Goal: Task Accomplishment & Management: Manage account settings

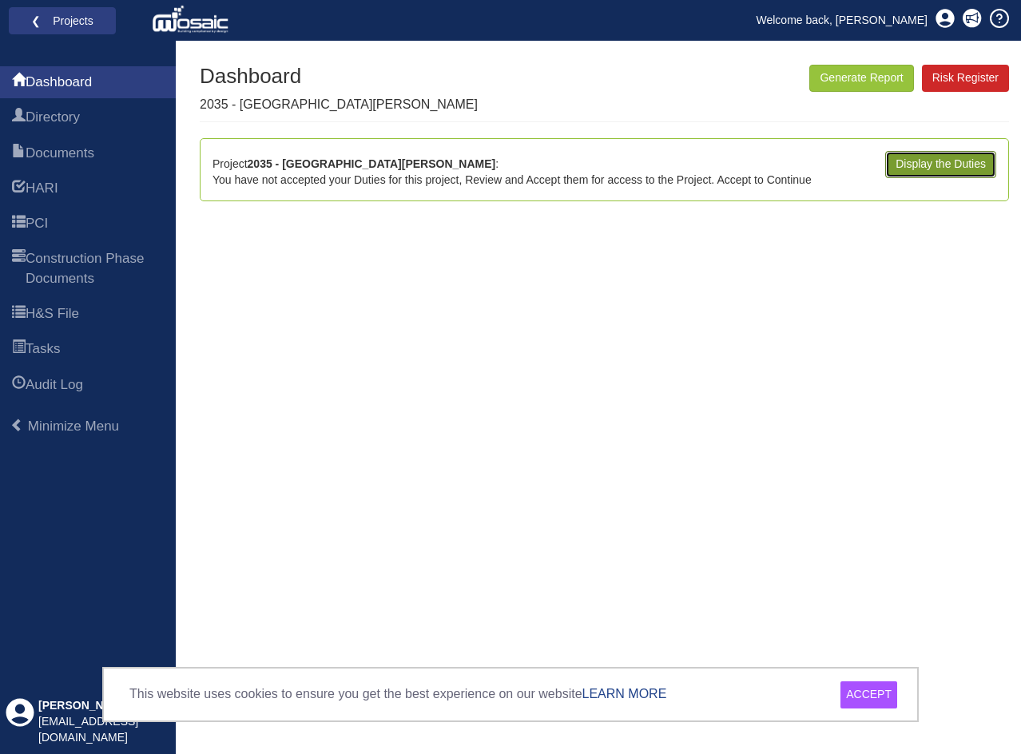
click at [951, 161] on link "Display the Duties" at bounding box center [940, 164] width 111 height 27
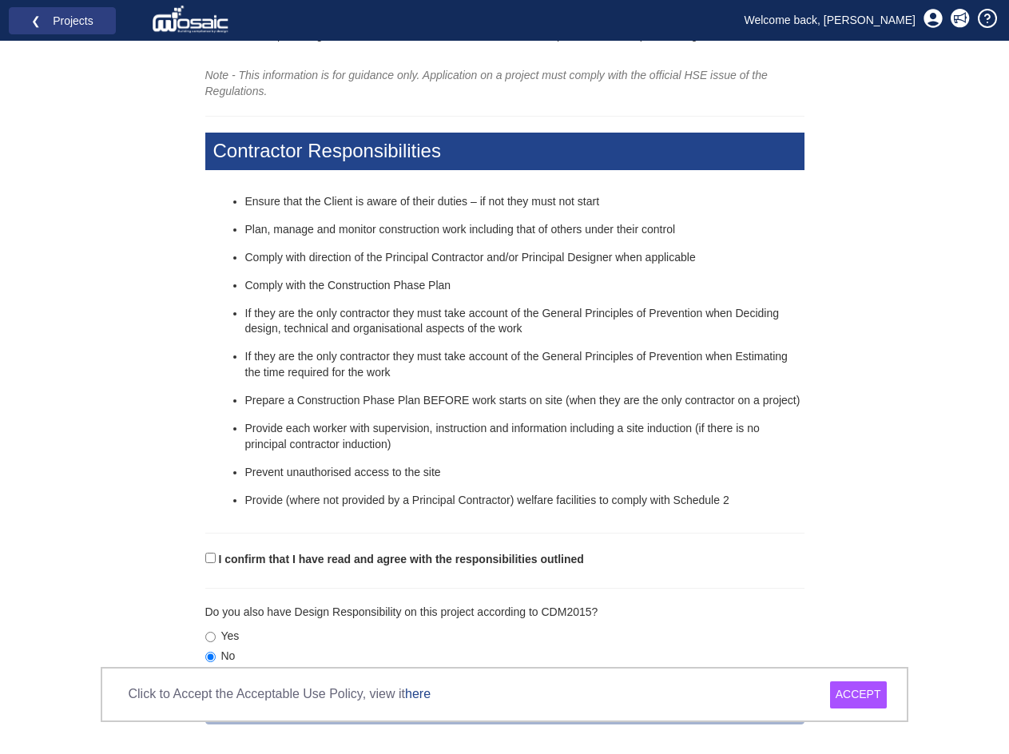
scroll to position [446, 0]
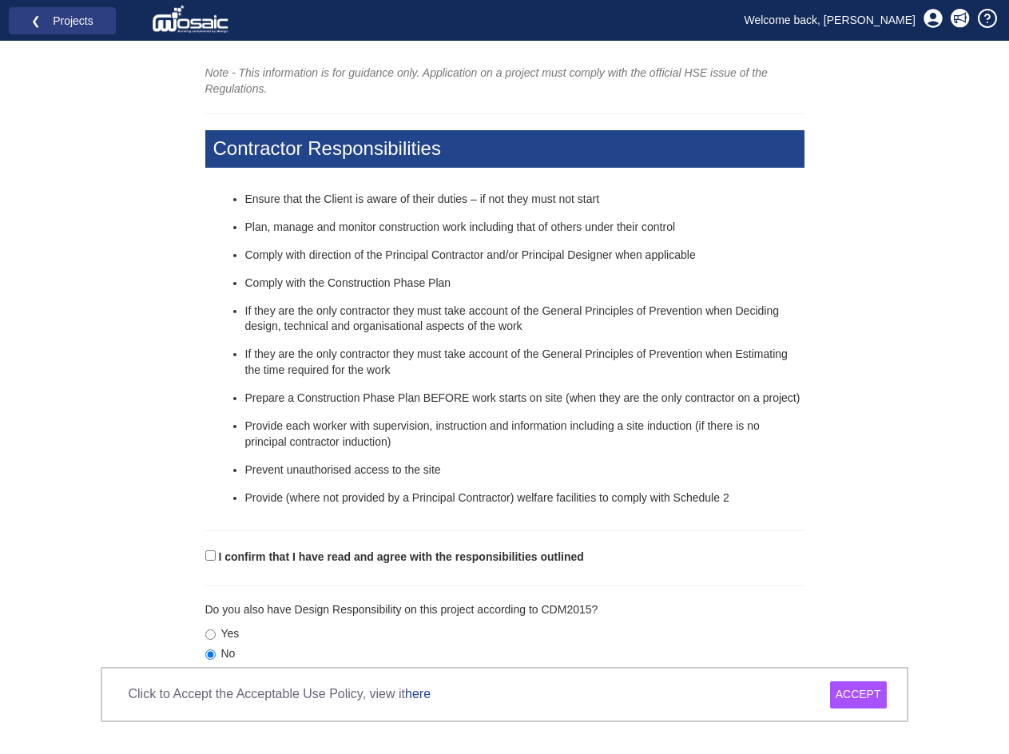
click at [863, 688] on div "ACCEPT" at bounding box center [858, 694] width 57 height 27
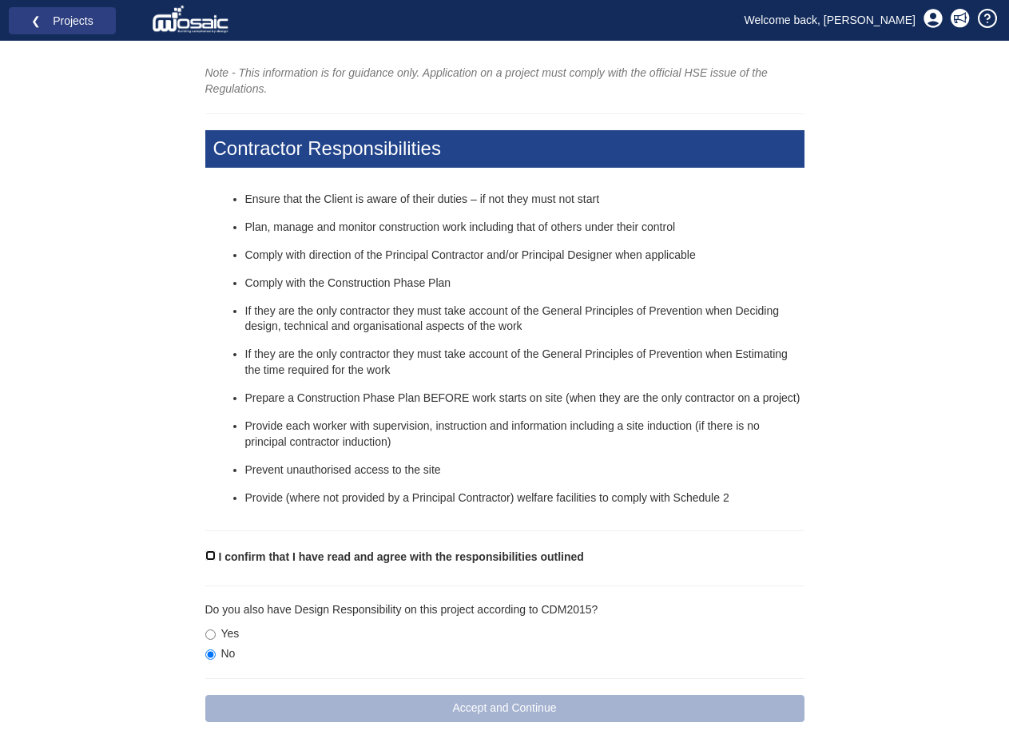
click at [213, 556] on input "I confirm that I have read and agree with the responsibilities outlined" at bounding box center [210, 555] width 10 height 10
checkbox input "true"
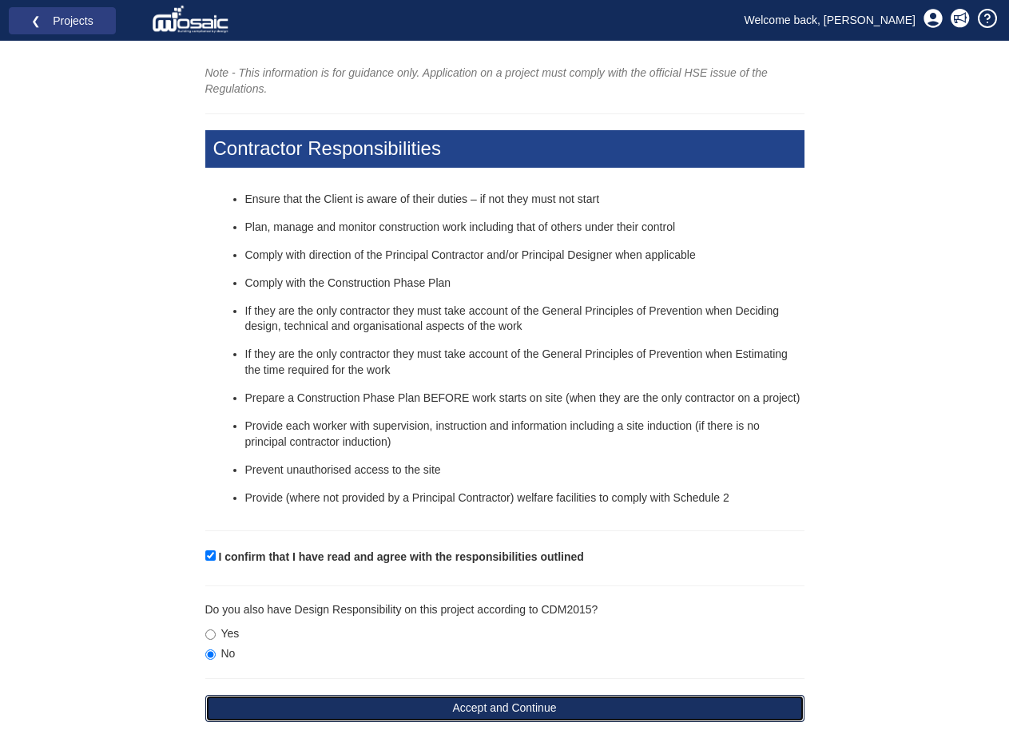
click at [534, 709] on button "Accept and Continue" at bounding box center [504, 708] width 599 height 27
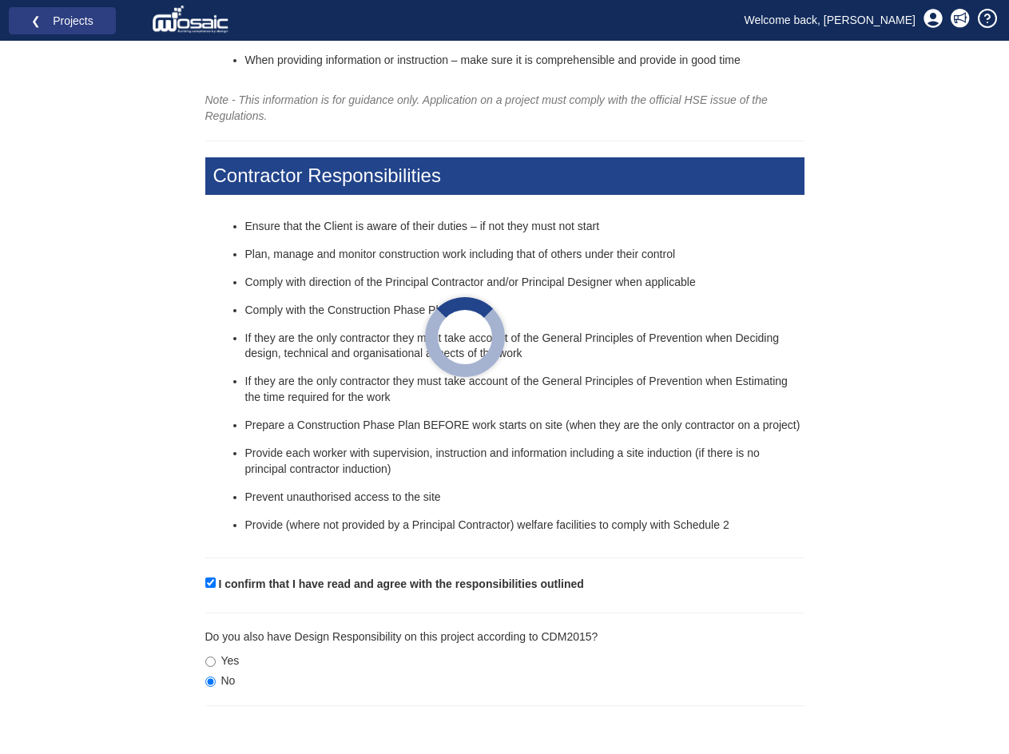
scroll to position [419, 0]
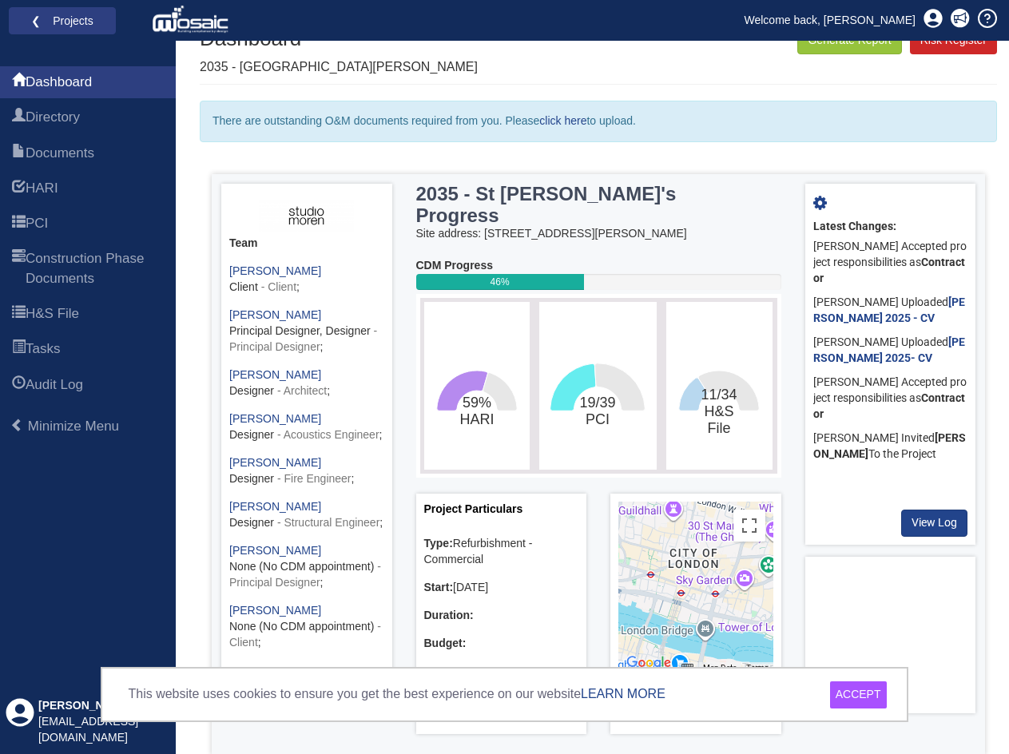
scroll to position [97, 0]
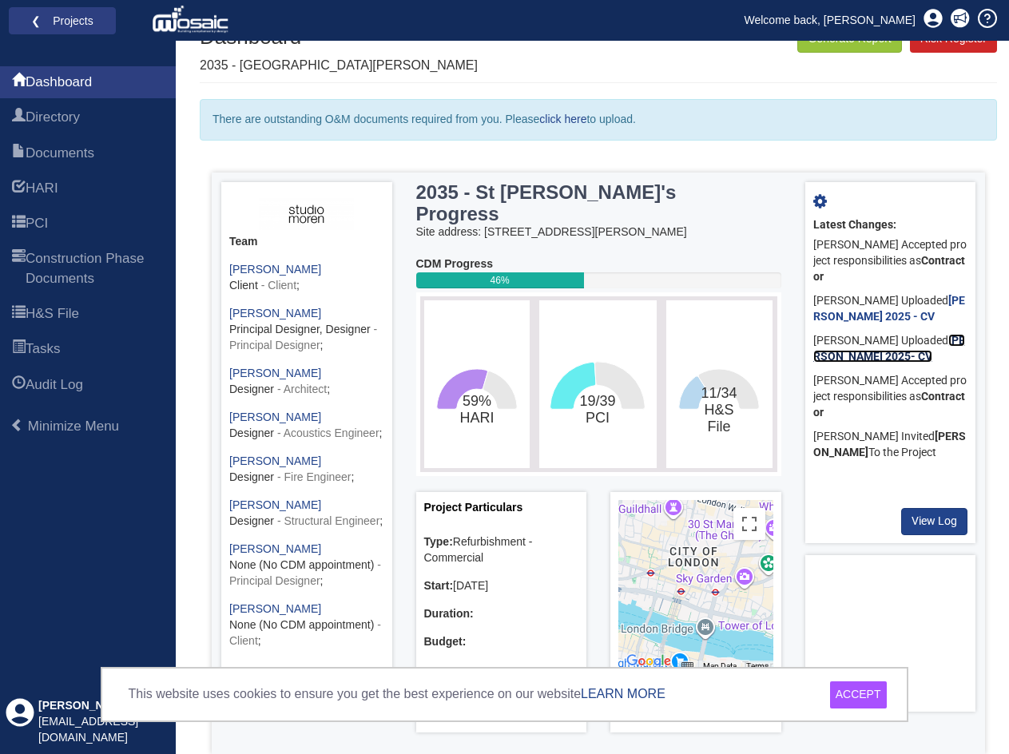
click at [903, 358] on b "[PERSON_NAME] 2025- CV" at bounding box center [889, 348] width 152 height 29
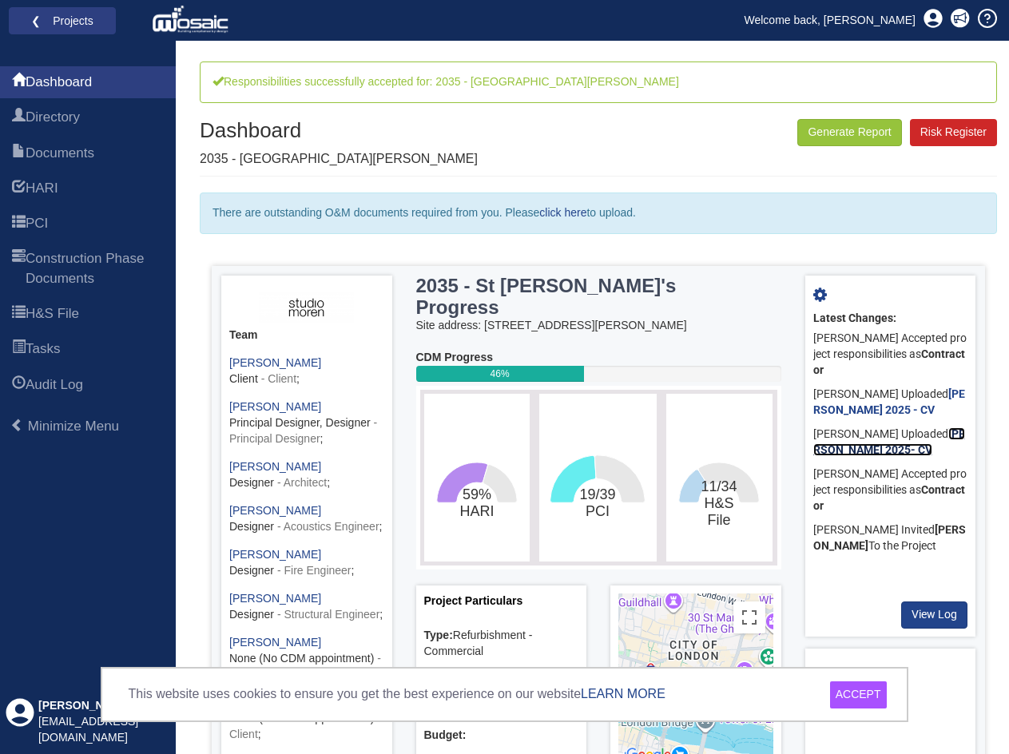
scroll to position [0, 0]
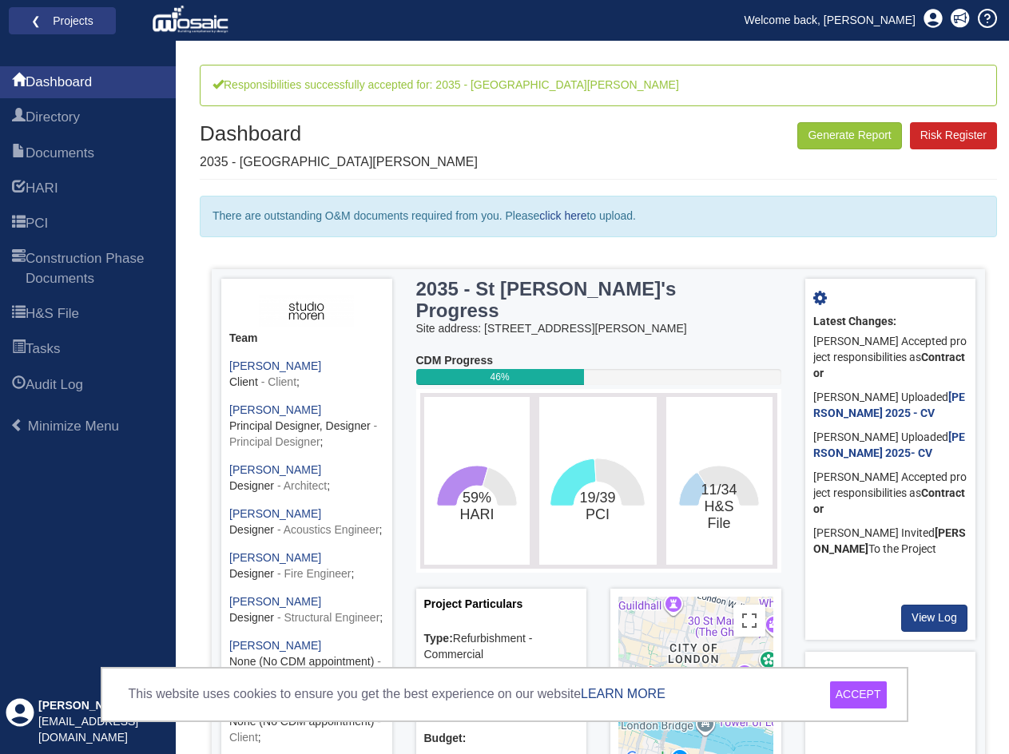
click at [863, 689] on div "ACCEPT" at bounding box center [858, 694] width 57 height 27
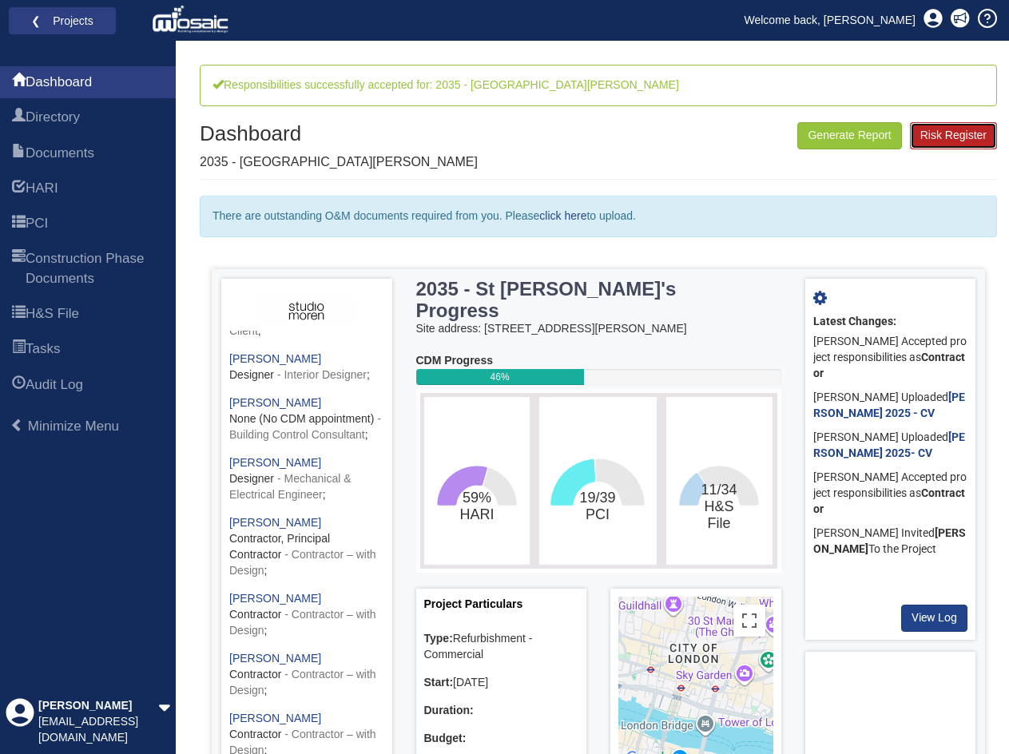
click at [952, 143] on link "Risk Register" at bounding box center [953, 135] width 87 height 27
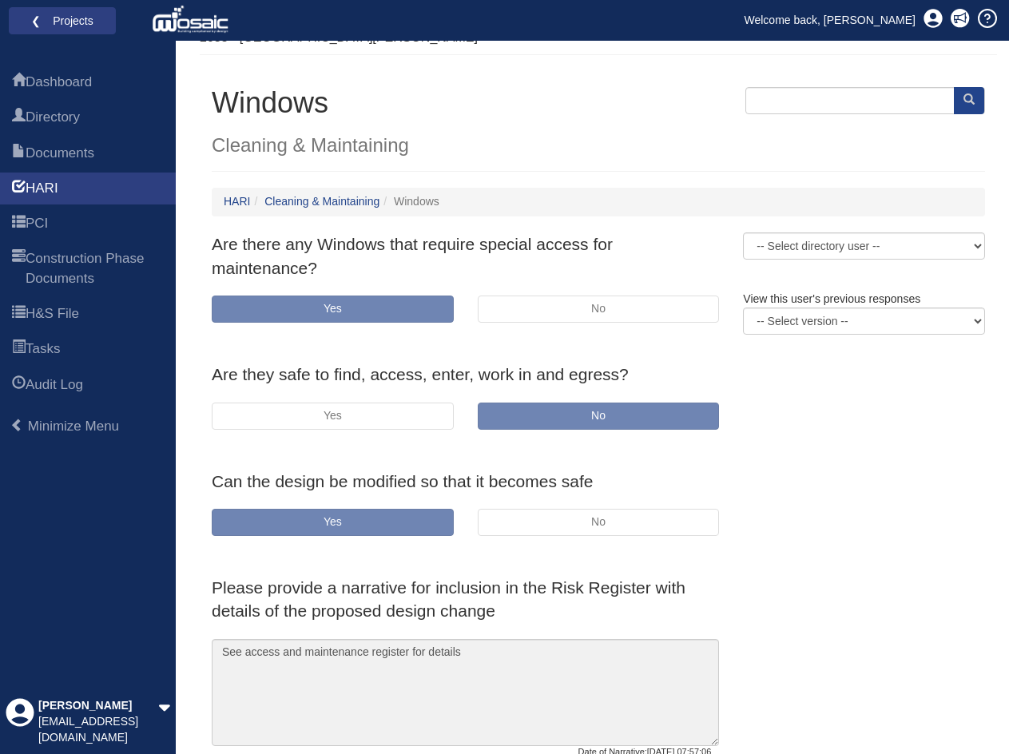
scroll to position [147, 0]
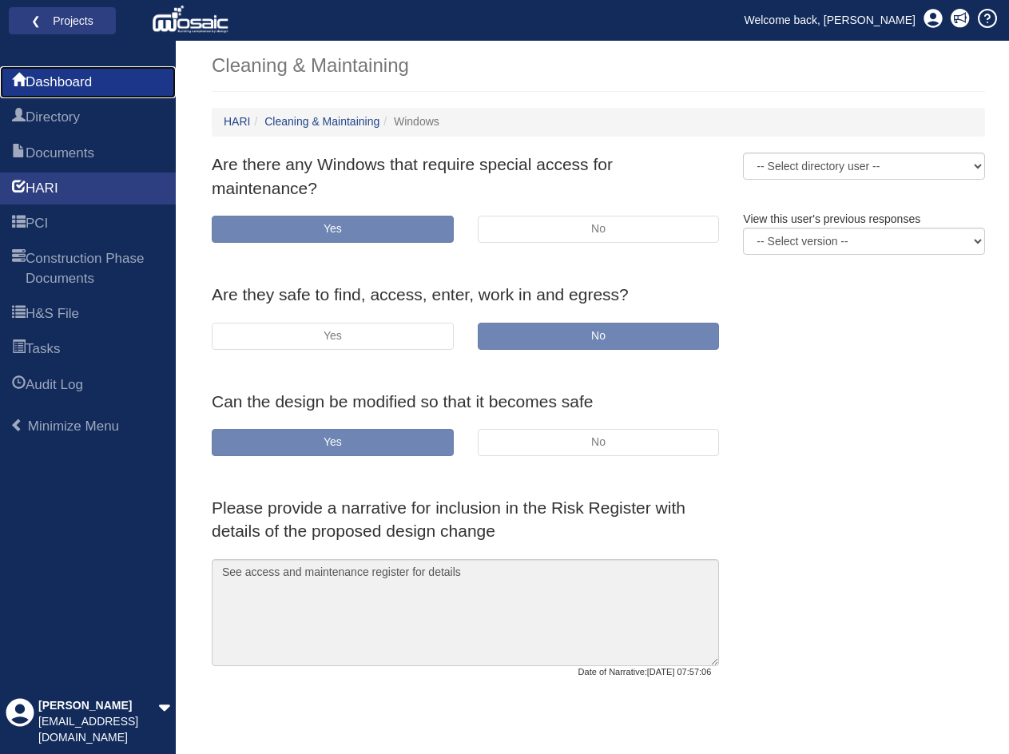
click at [73, 85] on span "Dashboard" at bounding box center [59, 82] width 66 height 19
